Goal: Task Accomplishment & Management: Complete application form

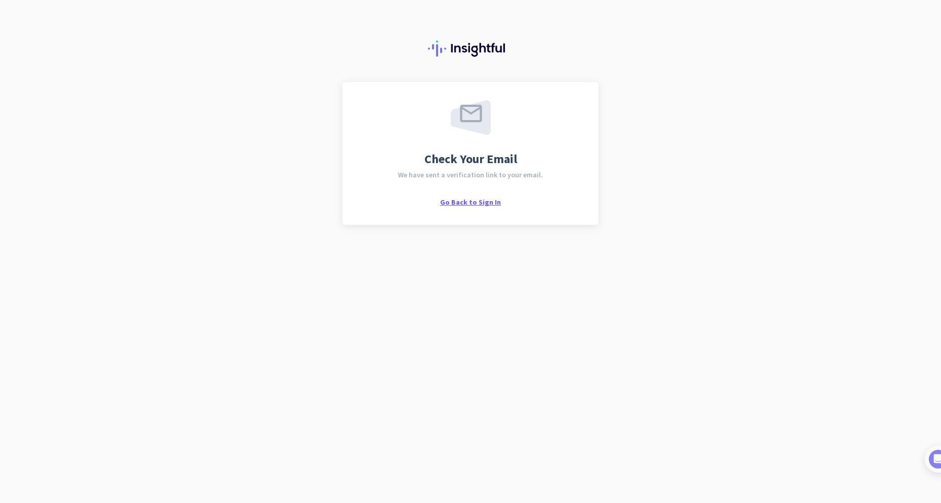
click at [482, 206] on div "Check Your Email We have sent a verification link to your email. Go Back to Sig…" at bounding box center [470, 153] width 256 height 143
click at [468, 204] on span "Go Back to Sign In" at bounding box center [470, 202] width 61 height 9
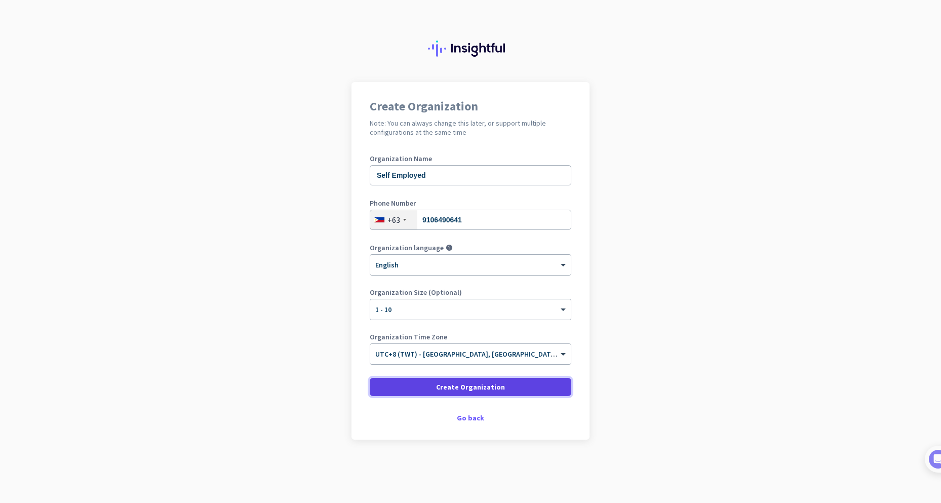
click at [454, 388] on span "Create Organization" at bounding box center [470, 387] width 69 height 10
click at [484, 388] on span "Create Organization" at bounding box center [470, 387] width 69 height 10
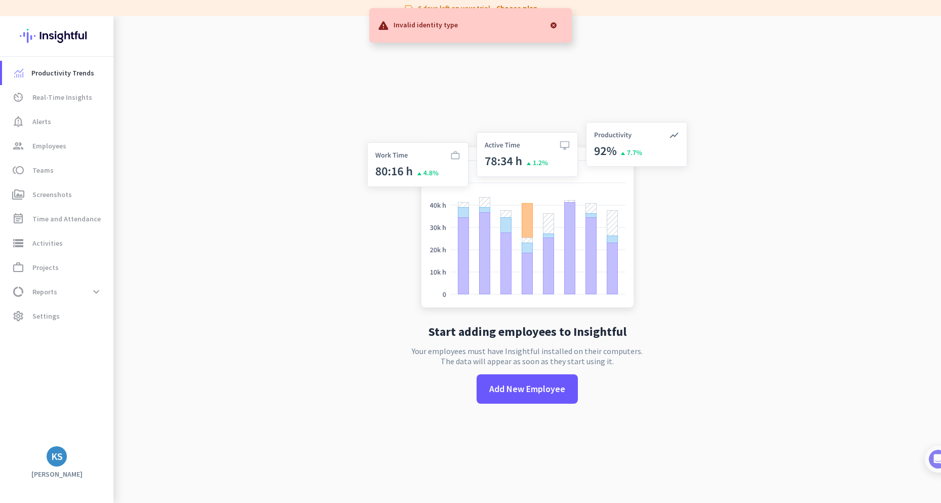
click at [376, 271] on img at bounding box center [527, 217] width 335 height 202
click at [556, 22] on div at bounding box center [554, 25] width 20 height 20
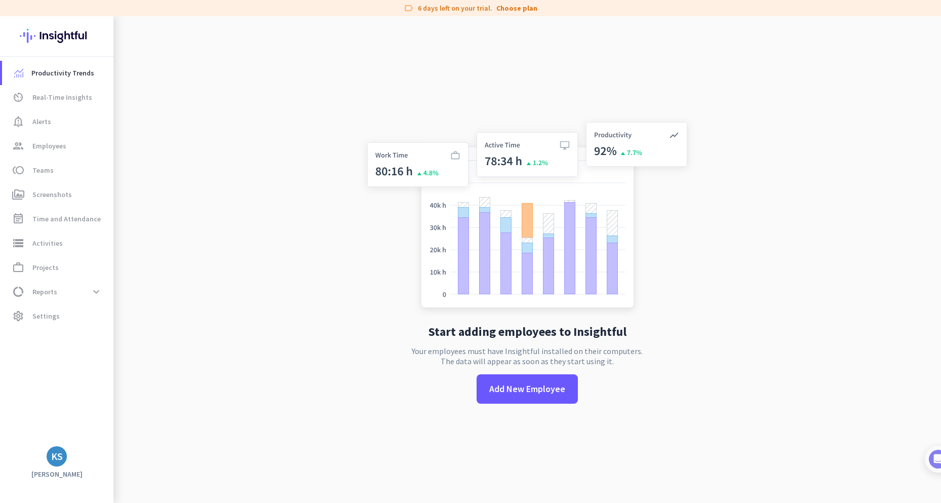
click at [475, 73] on div "Start adding employees to Insightful Your employees must have Insightful instal…" at bounding box center [527, 267] width 335 height 503
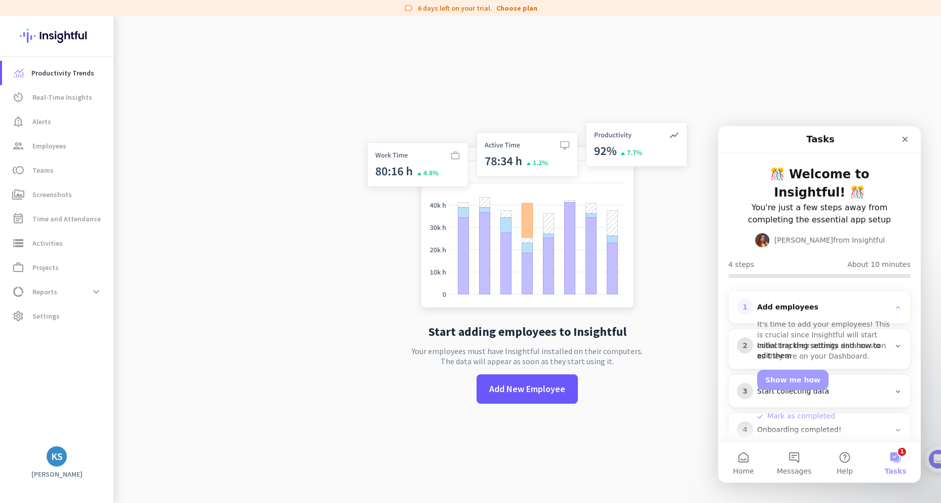
drag, startPoint x: 357, startPoint y: 125, endPoint x: 158, endPoint y: 127, distance: 199.1
click at [360, 125] on img at bounding box center [527, 217] width 335 height 202
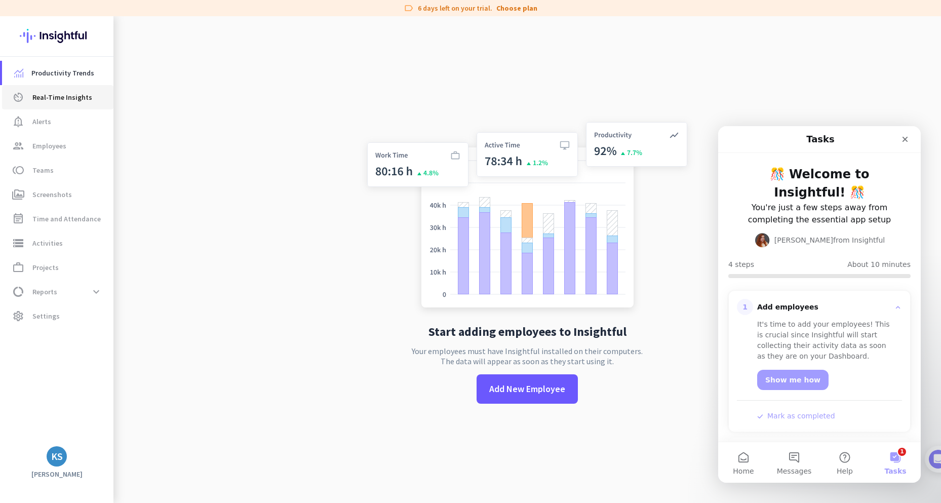
click at [46, 106] on link "av_timer Real-Time Insights" at bounding box center [57, 97] width 111 height 24
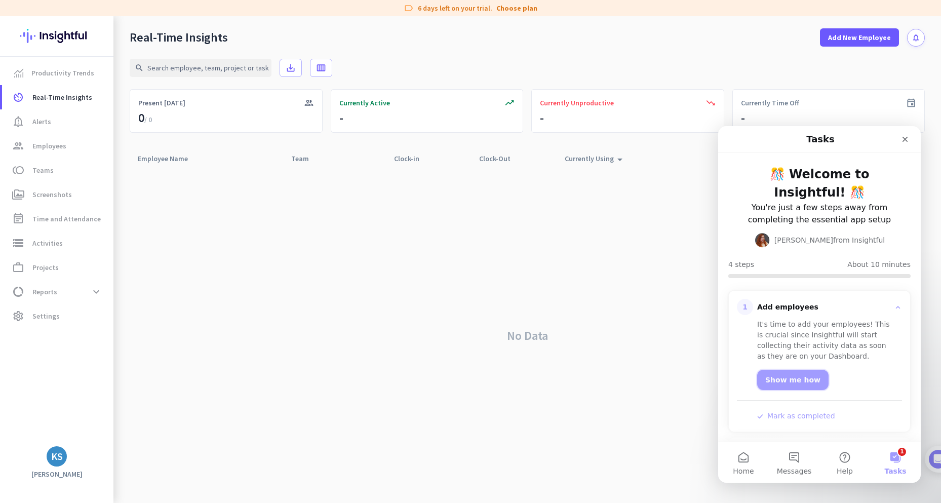
click at [795, 375] on link "Show me how" at bounding box center [792, 380] width 71 height 20
